Goal: Information Seeking & Learning: Learn about a topic

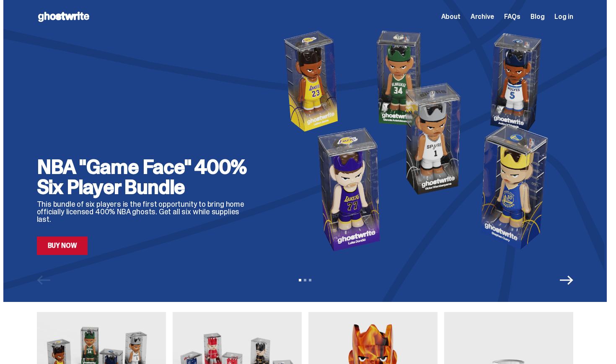
click at [570, 17] on span "Log in" at bounding box center [564, 16] width 18 height 7
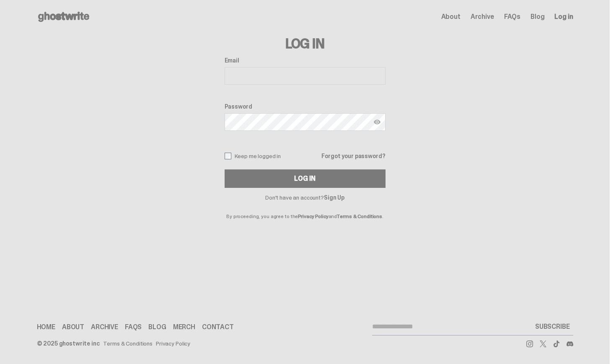
type input "**********"
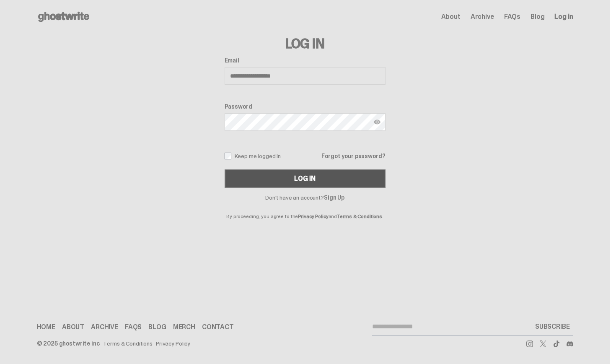
click at [285, 179] on button "Log In" at bounding box center [305, 178] width 161 height 18
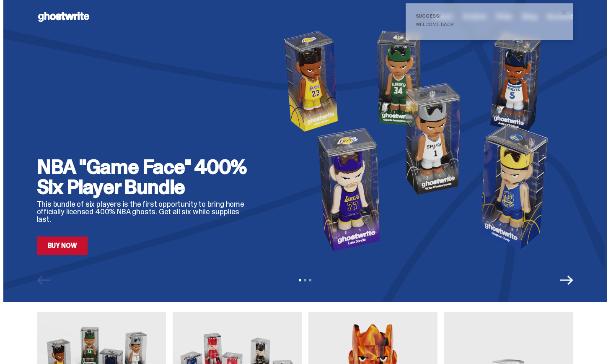
click at [497, 27] on div "Success! Welcome back!" at bounding box center [490, 21] width 168 height 37
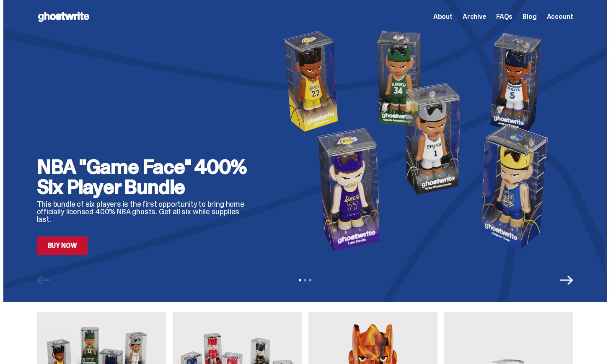
click at [560, 17] on span "Account" at bounding box center [560, 16] width 26 height 7
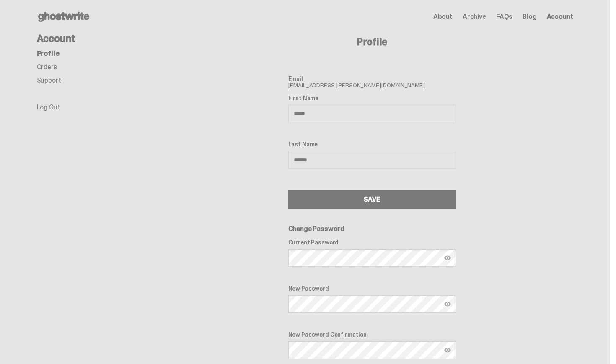
click at [52, 65] on link "Orders" at bounding box center [47, 66] width 20 height 9
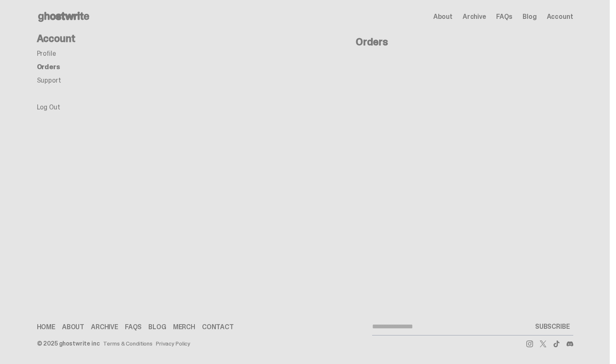
click at [48, 52] on link "Profile" at bounding box center [46, 53] width 19 height 9
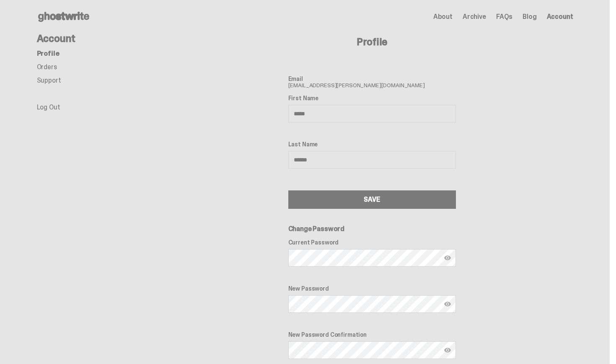
click at [482, 17] on span "Archive" at bounding box center [474, 16] width 23 height 7
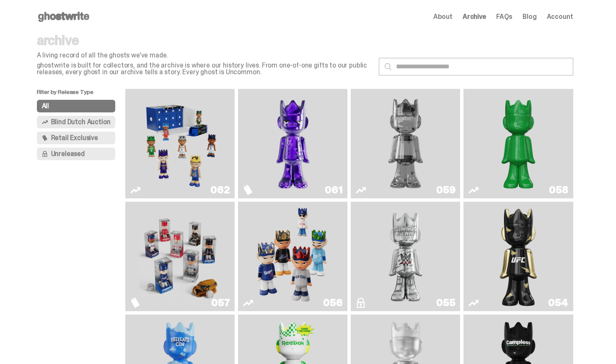
click at [509, 16] on span "FAQs" at bounding box center [504, 16] width 16 height 7
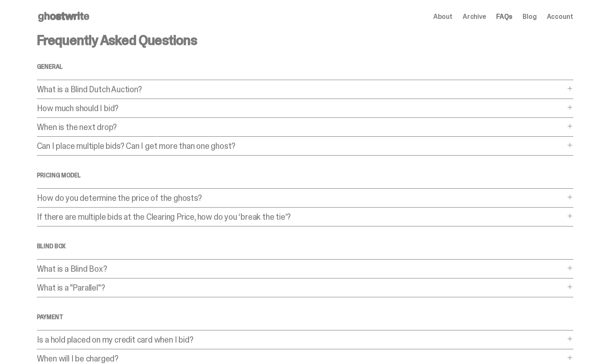
click at [73, 16] on use at bounding box center [63, 17] width 51 height 10
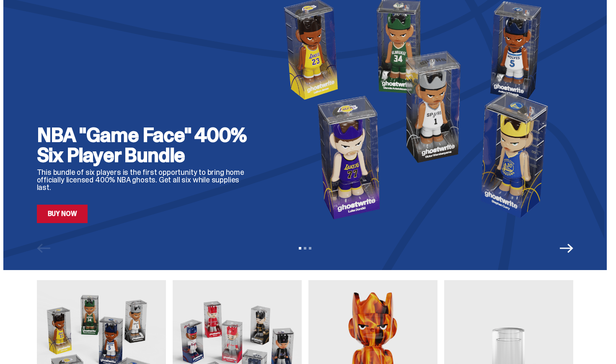
scroll to position [32, 0]
click at [83, 215] on link "Buy Now" at bounding box center [62, 214] width 51 height 18
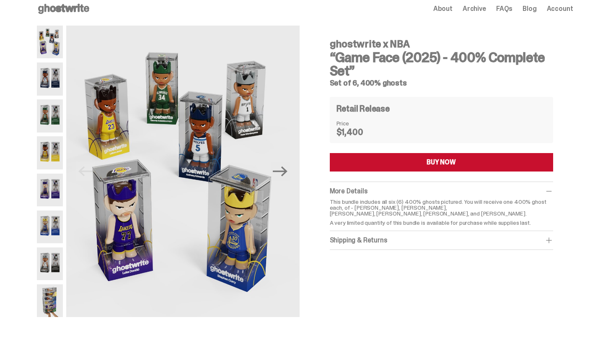
scroll to position [10, 0]
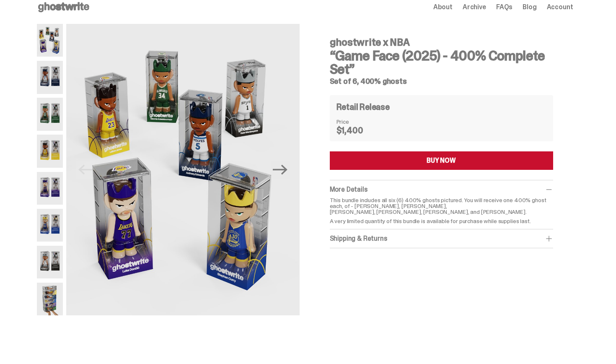
click at [51, 48] on img at bounding box center [50, 40] width 26 height 33
click at [52, 79] on img at bounding box center [50, 77] width 26 height 33
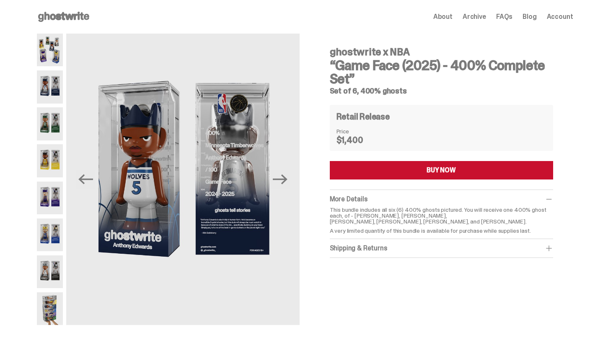
click at [56, 122] on img at bounding box center [50, 123] width 26 height 33
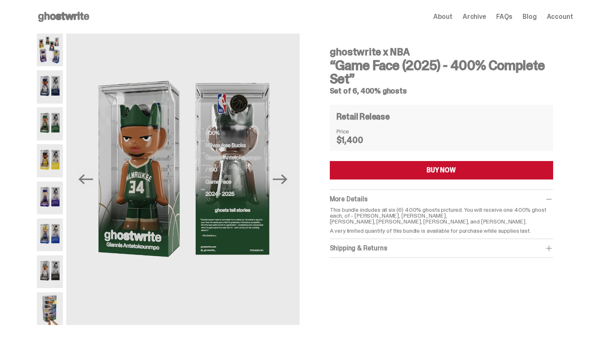
click at [56, 158] on img at bounding box center [50, 160] width 26 height 33
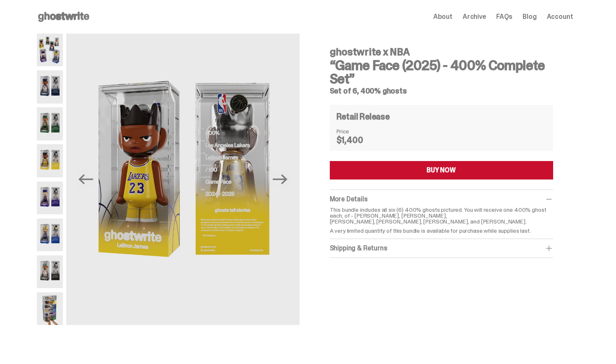
click at [52, 199] on img at bounding box center [50, 197] width 26 height 33
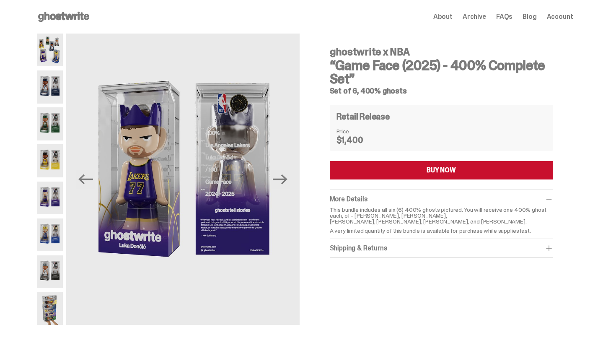
click at [52, 243] on img at bounding box center [50, 234] width 26 height 33
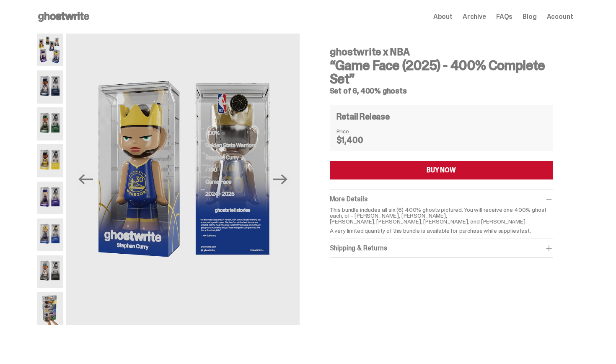
click at [56, 272] on img at bounding box center [50, 271] width 26 height 33
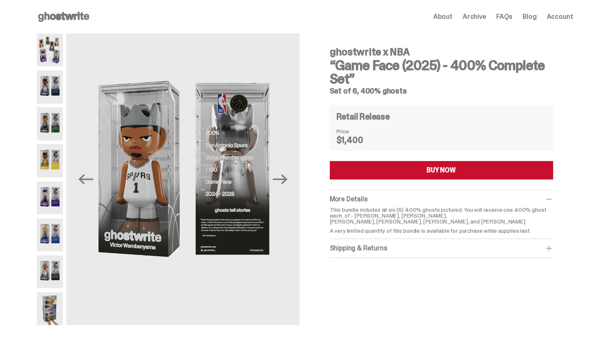
click at [52, 306] on img at bounding box center [50, 308] width 26 height 33
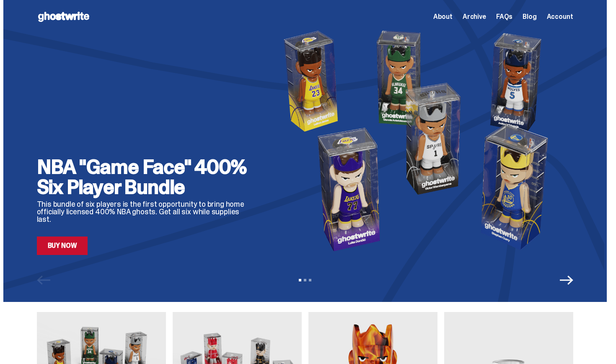
click at [559, 15] on span "Account" at bounding box center [560, 16] width 26 height 7
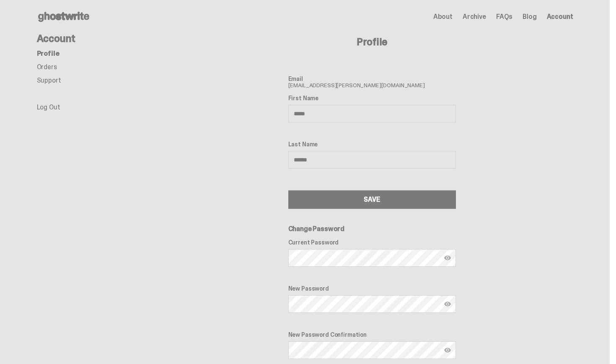
click at [54, 80] on link "Support" at bounding box center [49, 80] width 24 height 9
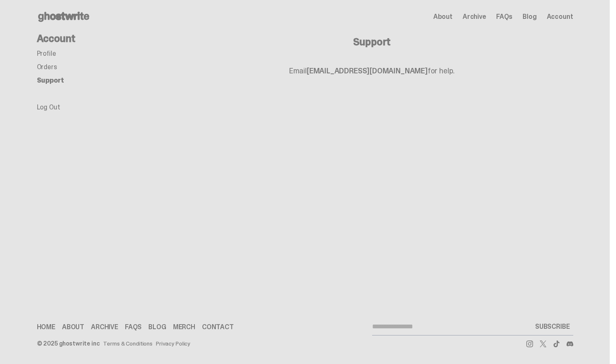
click at [401, 327] on input "email" at bounding box center [452, 326] width 160 height 17
type input "**********"
click at [371, 68] on link "support@ghostwrite.com" at bounding box center [367, 71] width 121 height 10
